Goal: Task Accomplishment & Management: Use online tool/utility

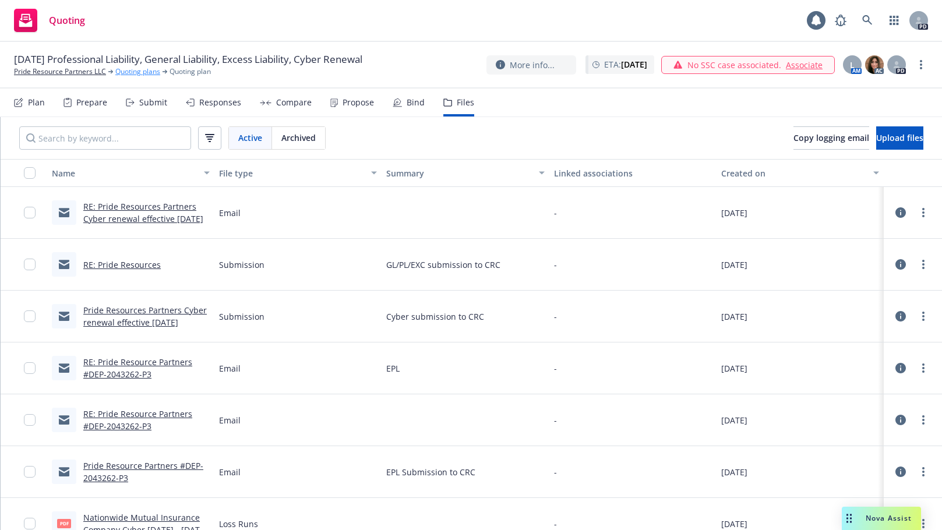
click at [141, 68] on link "Quoting plans" at bounding box center [137, 71] width 45 height 10
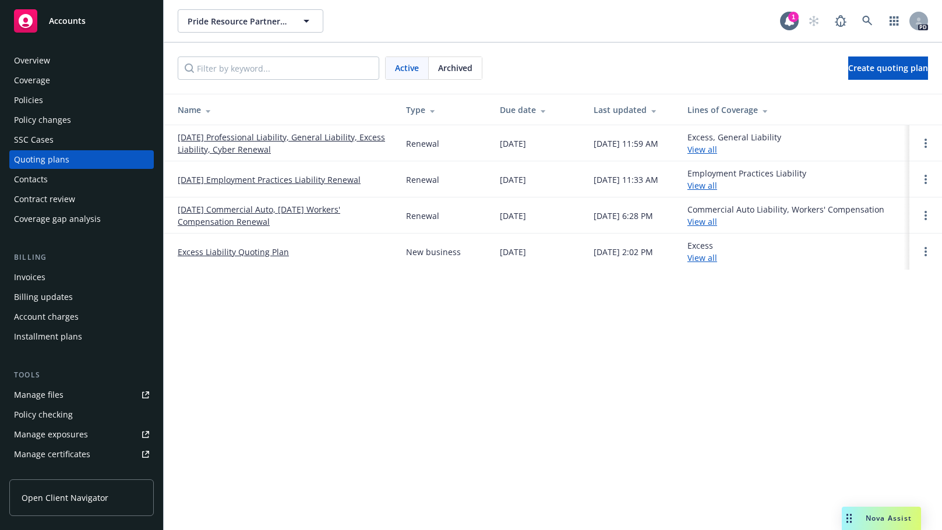
click at [227, 135] on link "[DATE] Professional Liability, General Liability, Excess Liability, Cyber Renew…" at bounding box center [283, 143] width 210 height 24
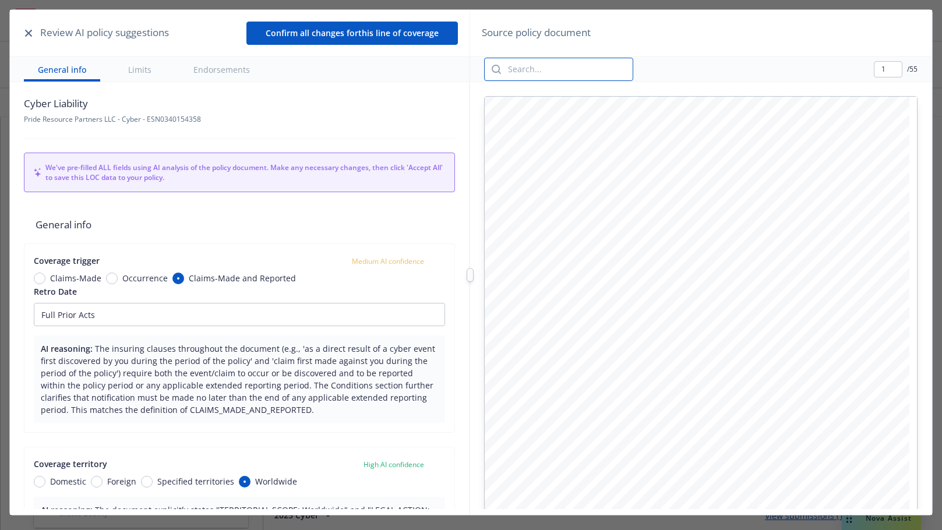
drag, startPoint x: 531, startPoint y: 69, endPoint x: 543, endPoint y: 69, distance: 12.8
click at [531, 69] on input "search" at bounding box center [567, 69] width 132 height 22
click at [543, 69] on input "search" at bounding box center [567, 69] width 132 height 22
click at [472, 285] on div "Review AI policy suggestions Confirm all changes for this line of coverage Gene…" at bounding box center [471, 275] width 922 height 530
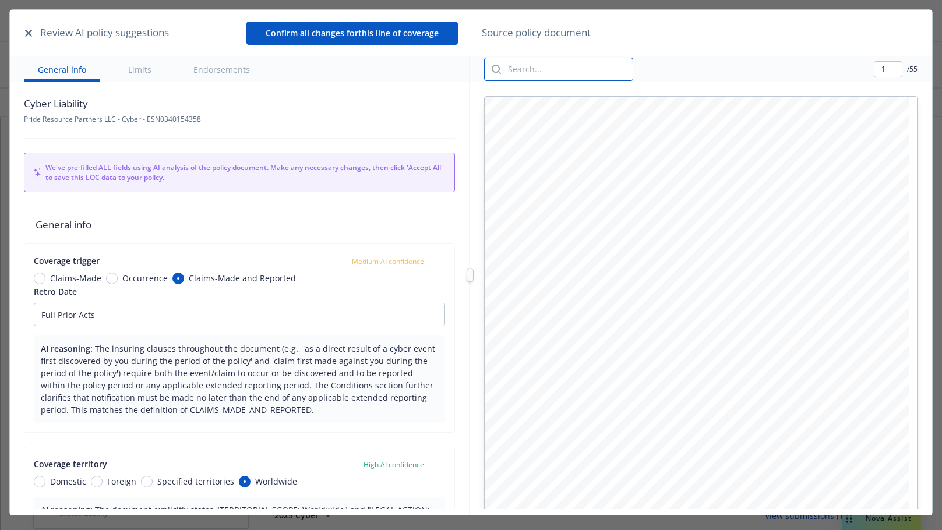
click at [513, 70] on input "search" at bounding box center [567, 69] width 132 height 22
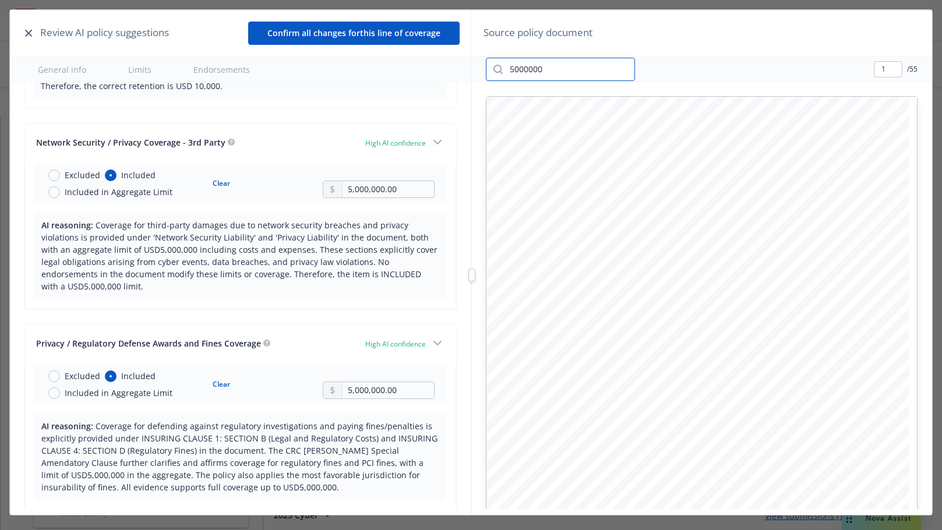
click at [574, 69] on input "5000000" at bounding box center [569, 69] width 132 height 22
click at [660, 70] on div "5000000 1 / 55" at bounding box center [702, 69] width 460 height 26
click at [554, 69] on input "5000000" at bounding box center [569, 69] width 132 height 22
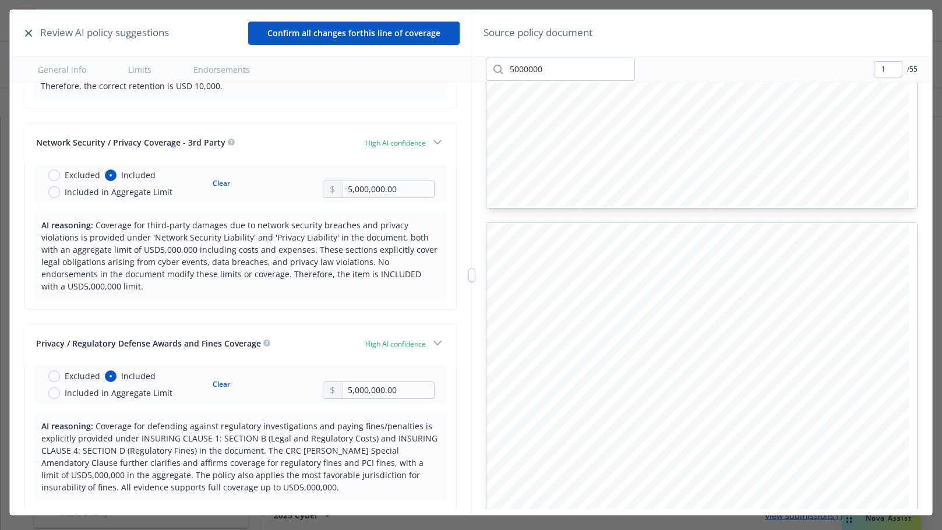
click at [321, 34] on button "Confirm all changes for this line of coverage" at bounding box center [353, 33] width 211 height 23
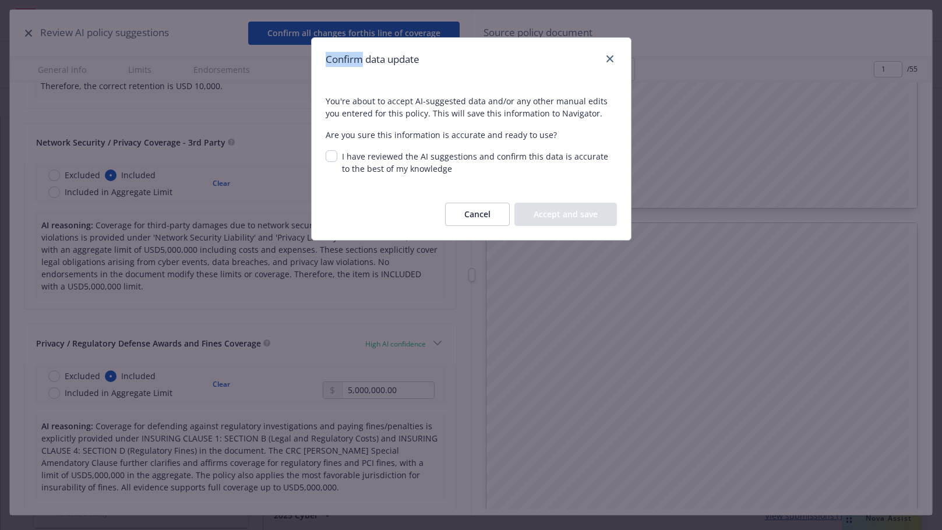
scroll to position [1272, 0]
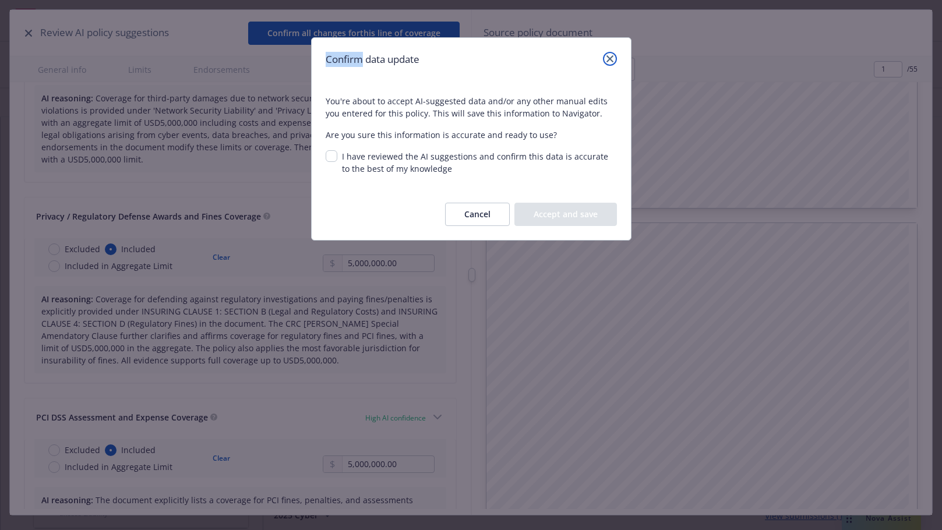
click at [606, 61] on icon "close" at bounding box center [609, 58] width 7 height 7
click at [609, 56] on div "5000000 1 / 55" at bounding box center [702, 69] width 460 height 26
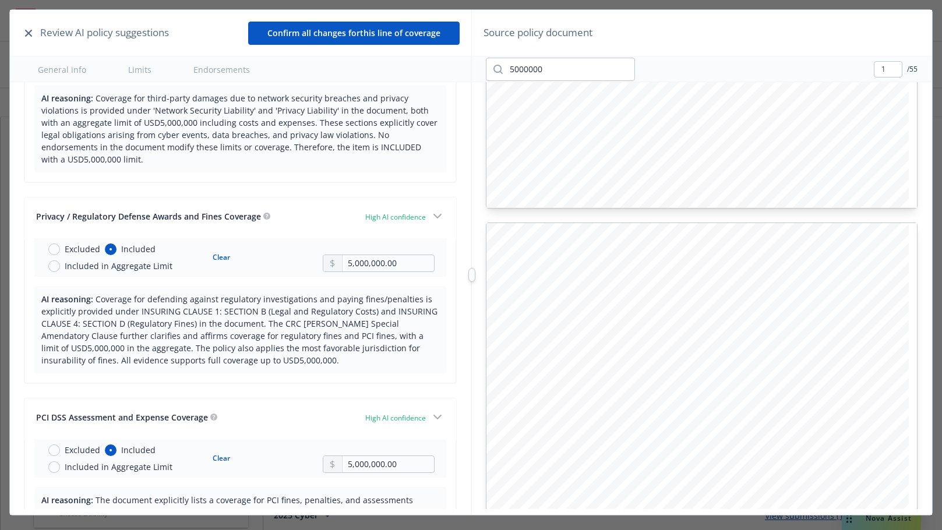
click at [645, 70] on div "5000000 1 / 55" at bounding box center [702, 69] width 460 height 26
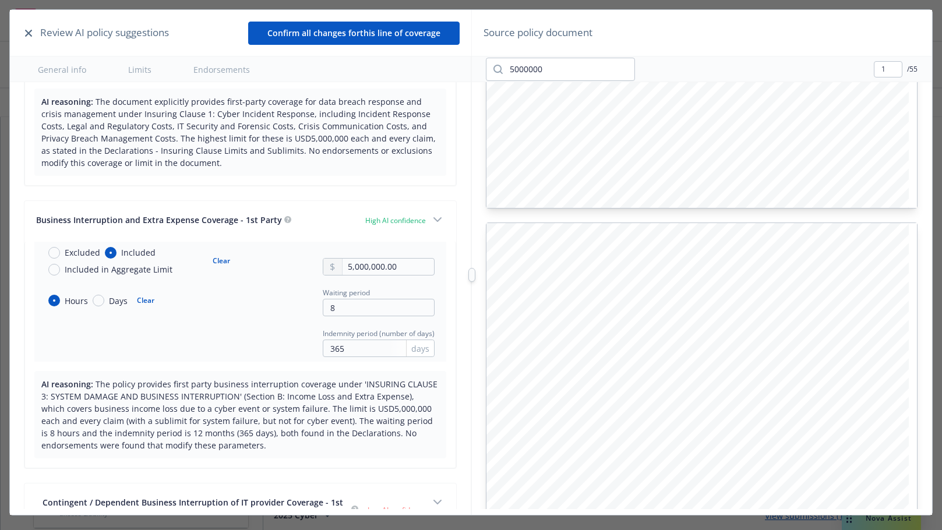
scroll to position [1878, 0]
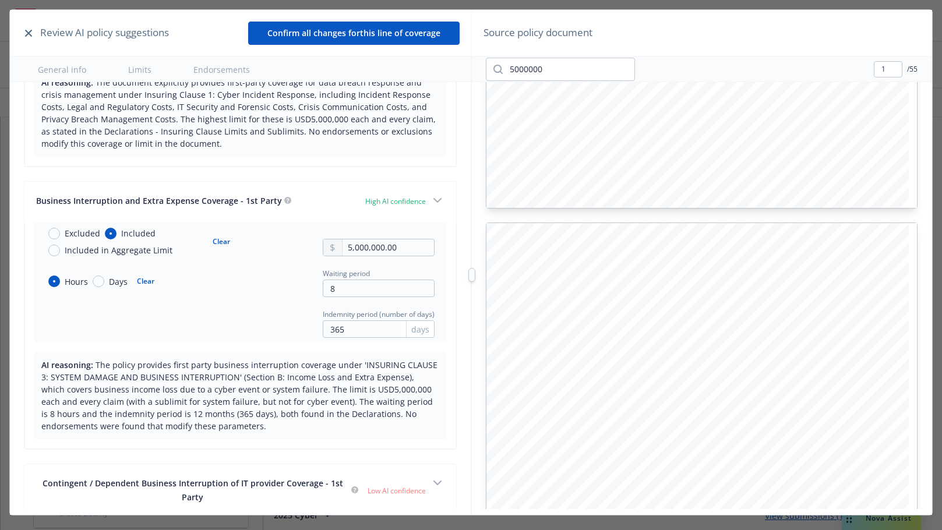
type input "6"
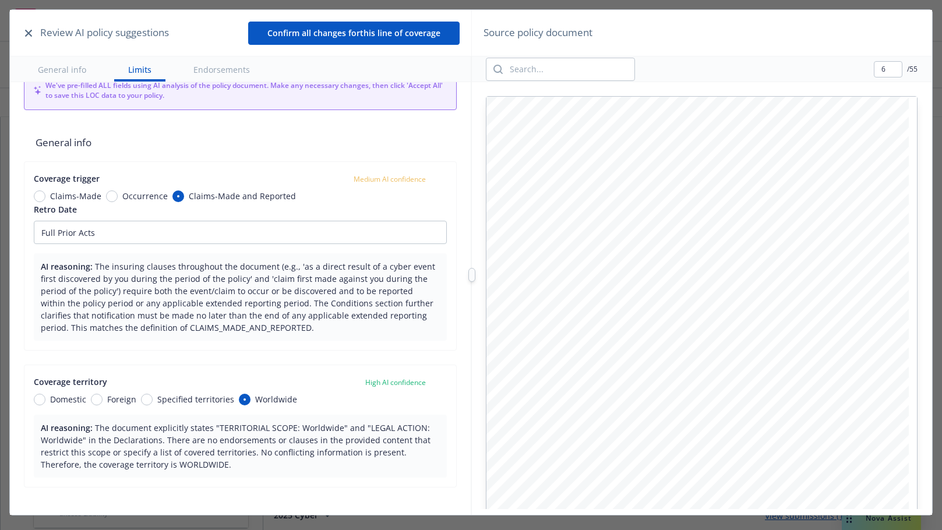
scroll to position [3405, 0]
click at [539, 71] on input "search" at bounding box center [569, 69] width 132 height 22
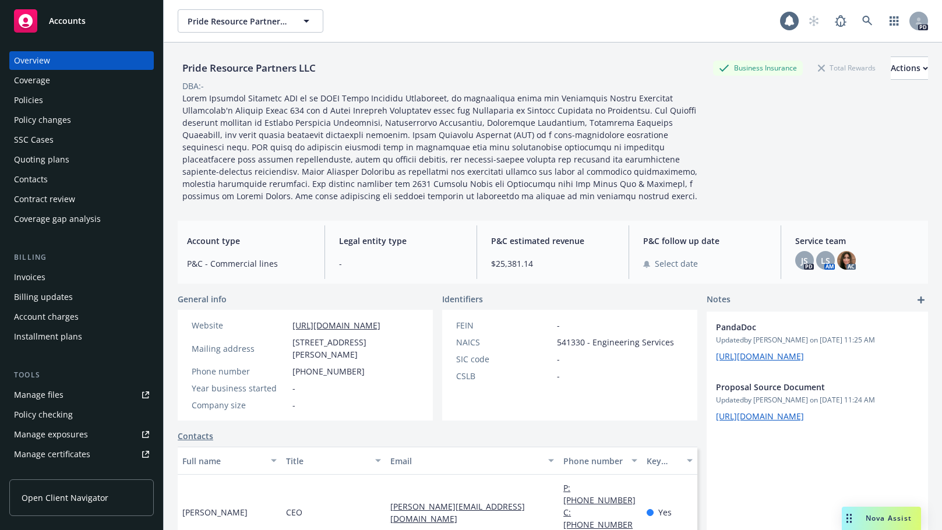
click at [27, 103] on div "Policies" at bounding box center [28, 100] width 29 height 19
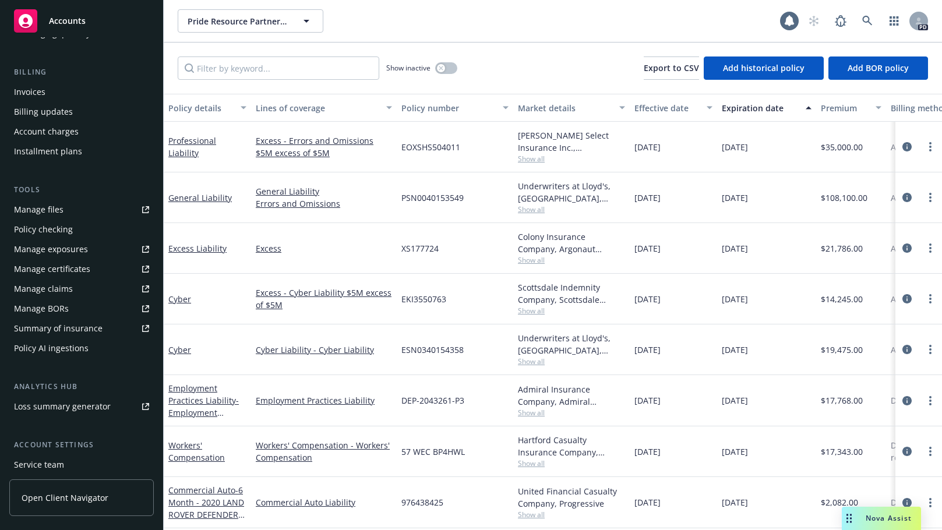
scroll to position [186, 0]
click at [37, 349] on div "Policy AI ingestions" at bounding box center [51, 347] width 75 height 19
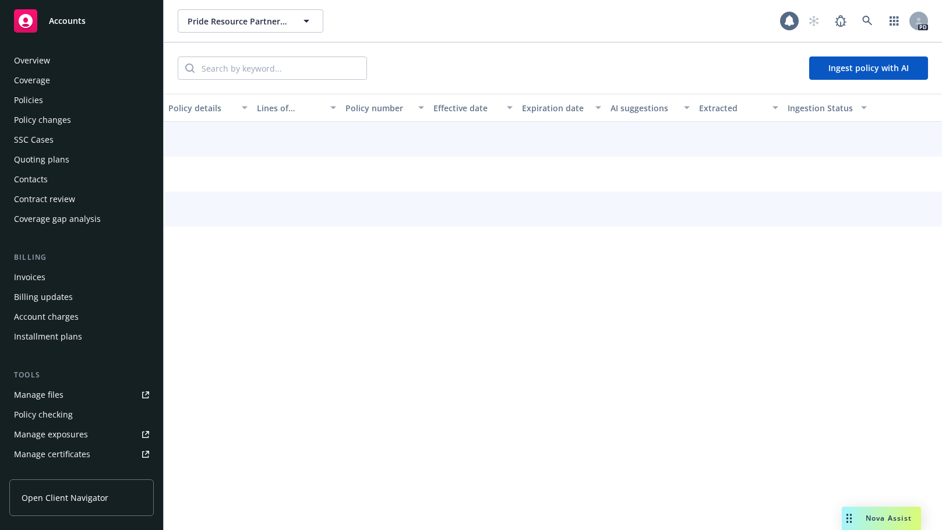
scroll to position [250, 0]
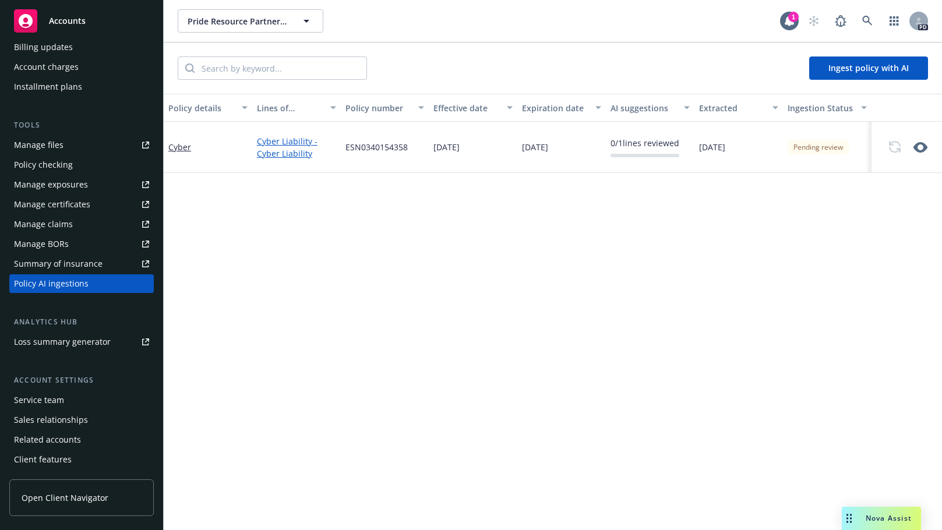
click at [280, 142] on link "Cyber Liability - Cyber Liability" at bounding box center [296, 147] width 79 height 24
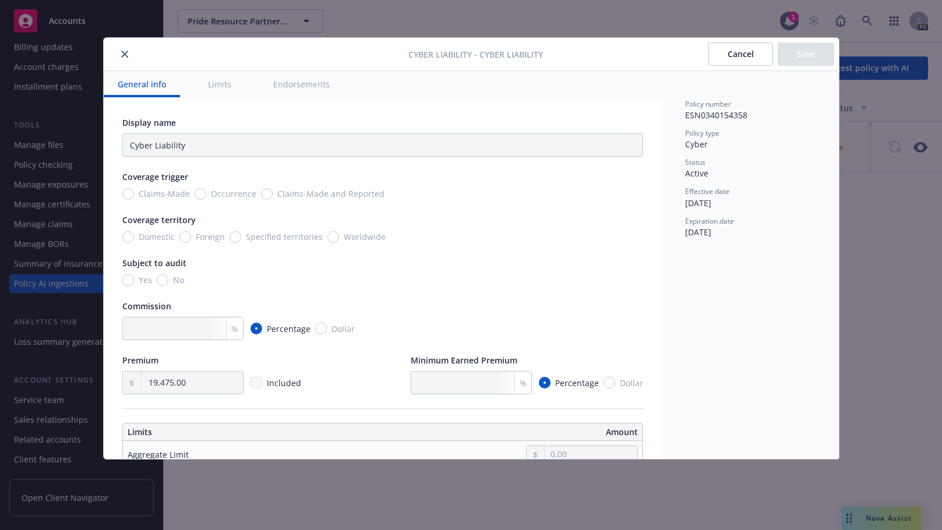
click at [123, 50] on button "close" at bounding box center [125, 54] width 14 height 14
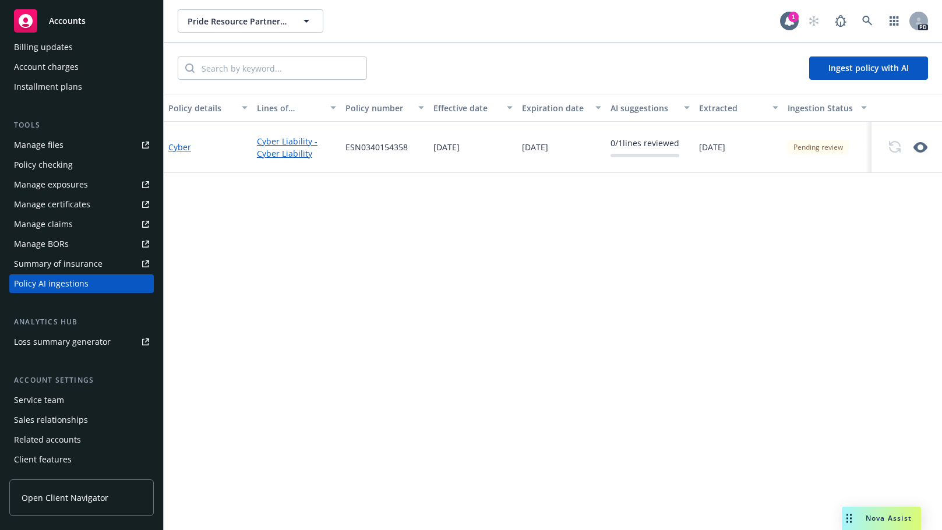
click at [173, 149] on link "Cyber" at bounding box center [179, 147] width 23 height 11
click at [175, 146] on link "Cyber" at bounding box center [179, 147] width 23 height 11
click at [179, 147] on link "Cyber" at bounding box center [179, 147] width 23 height 11
click at [179, 145] on link "Cyber" at bounding box center [179, 147] width 23 height 11
click at [62, 283] on div "Policy AI ingestions" at bounding box center [51, 283] width 75 height 19
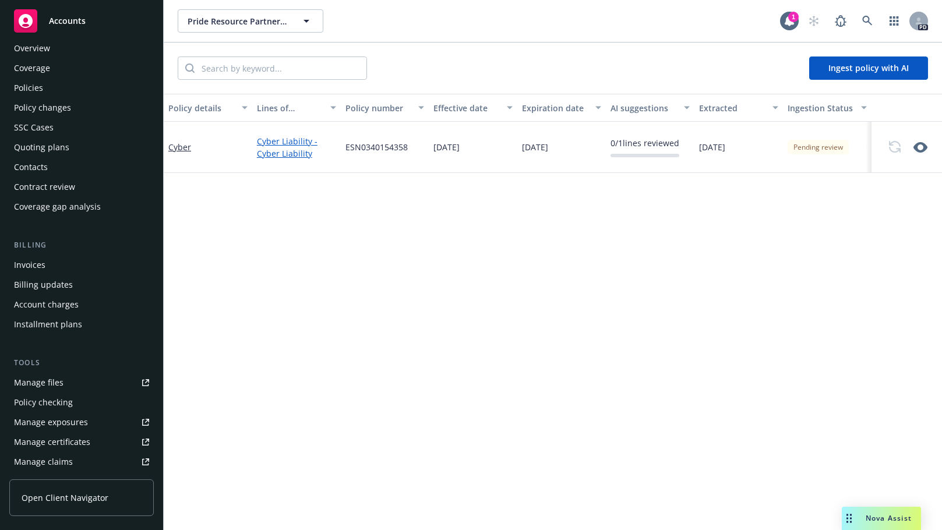
scroll to position [0, 0]
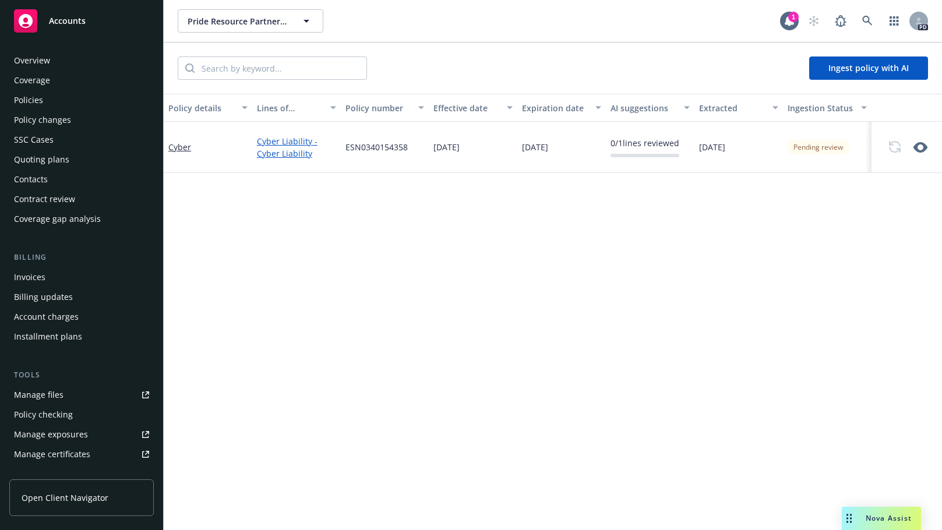
click at [30, 100] on div "Policies" at bounding box center [28, 100] width 29 height 19
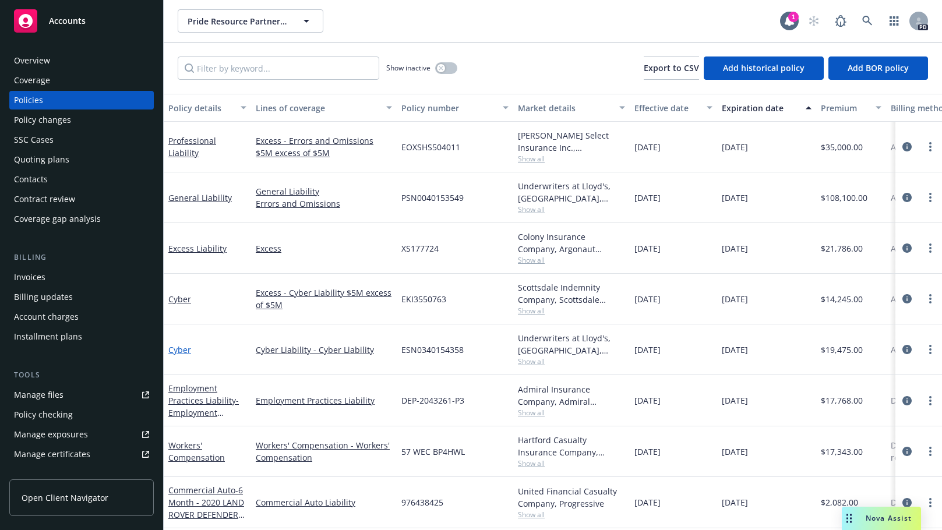
click at [180, 349] on link "Cyber" at bounding box center [179, 349] width 23 height 11
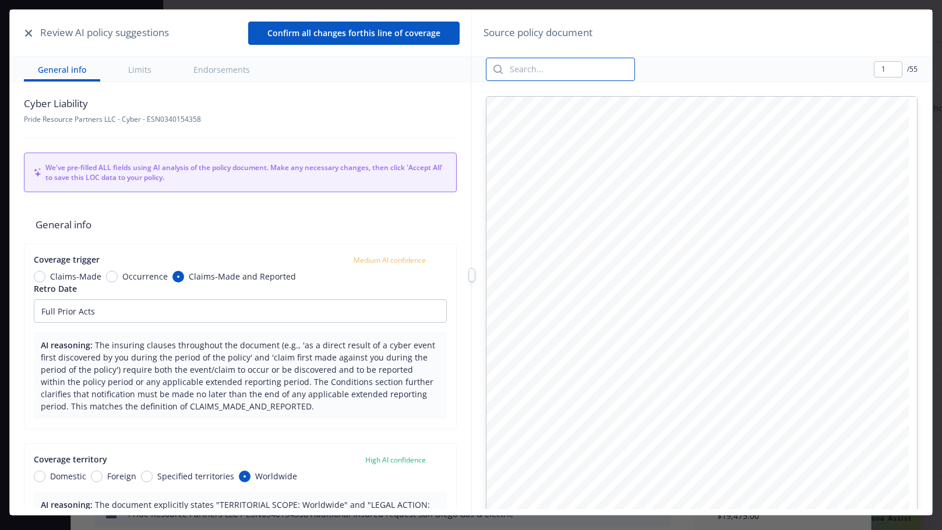
click at [553, 73] on input "search" at bounding box center [569, 69] width 132 height 22
click at [549, 70] on input "search" at bounding box center [569, 69] width 132 height 22
click at [536, 72] on input "retro" at bounding box center [569, 69] width 132 height 22
type input "retro"
click at [660, 70] on icon "button" at bounding box center [663, 69] width 14 height 14
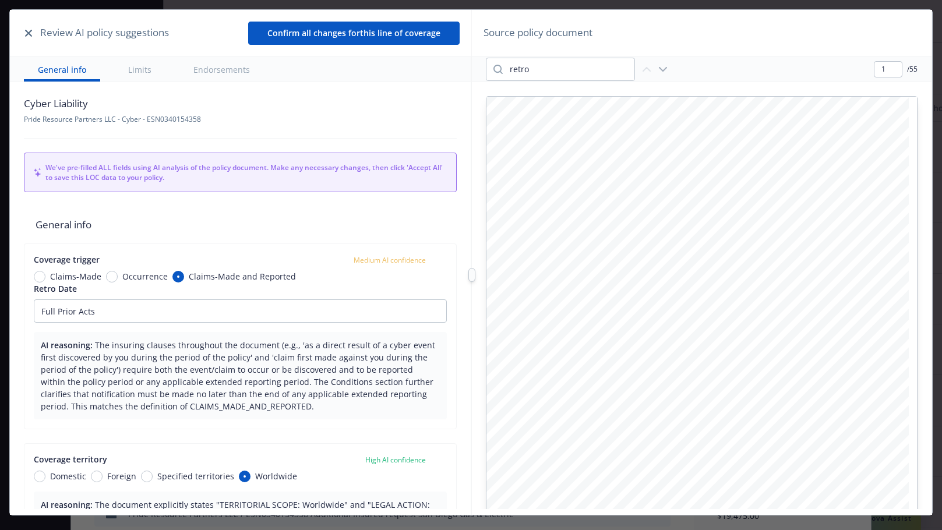
scroll to position [627, 0]
type input "2"
